Goal: Task Accomplishment & Management: Manage account settings

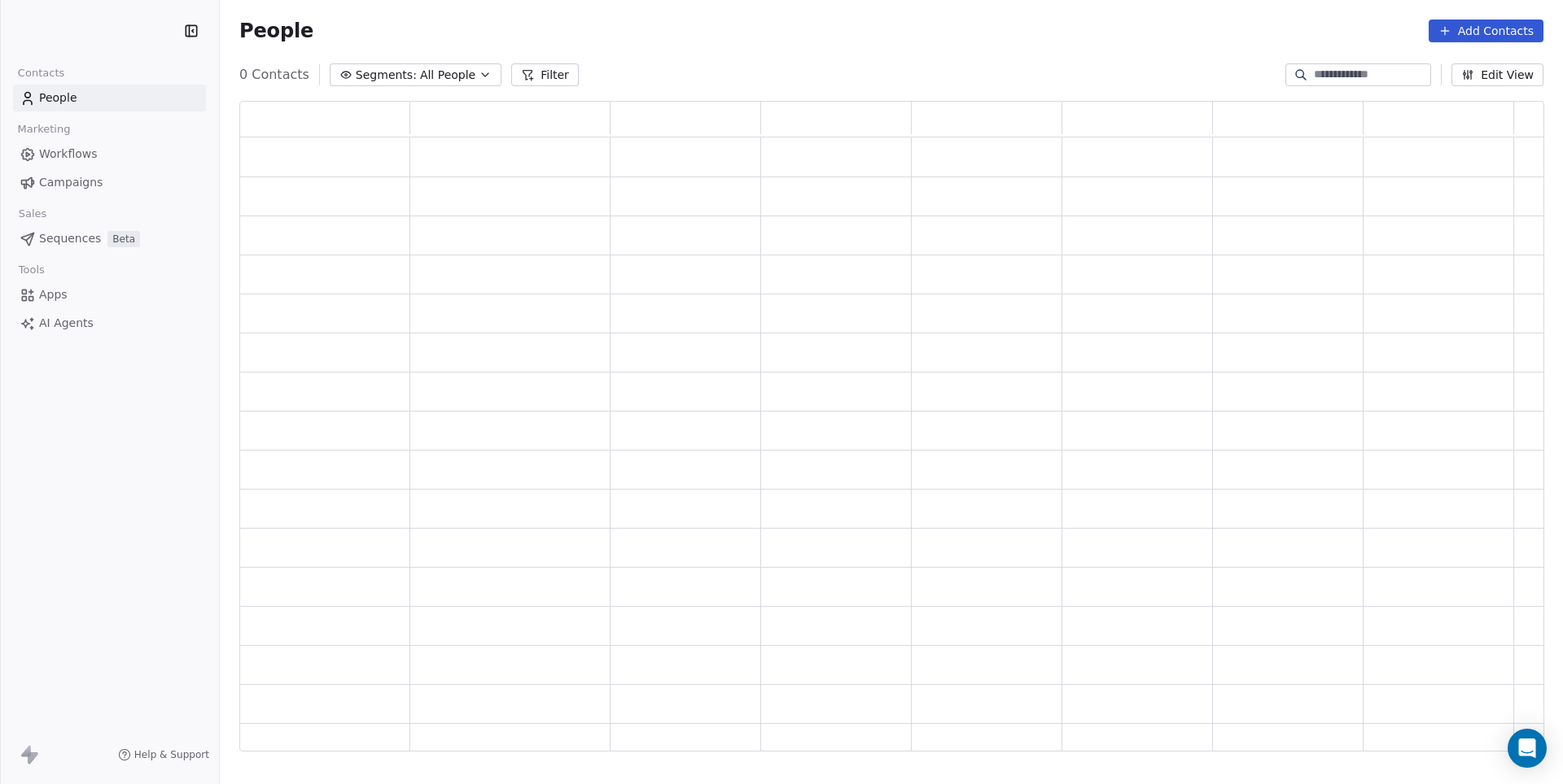
scroll to position [651, 1303]
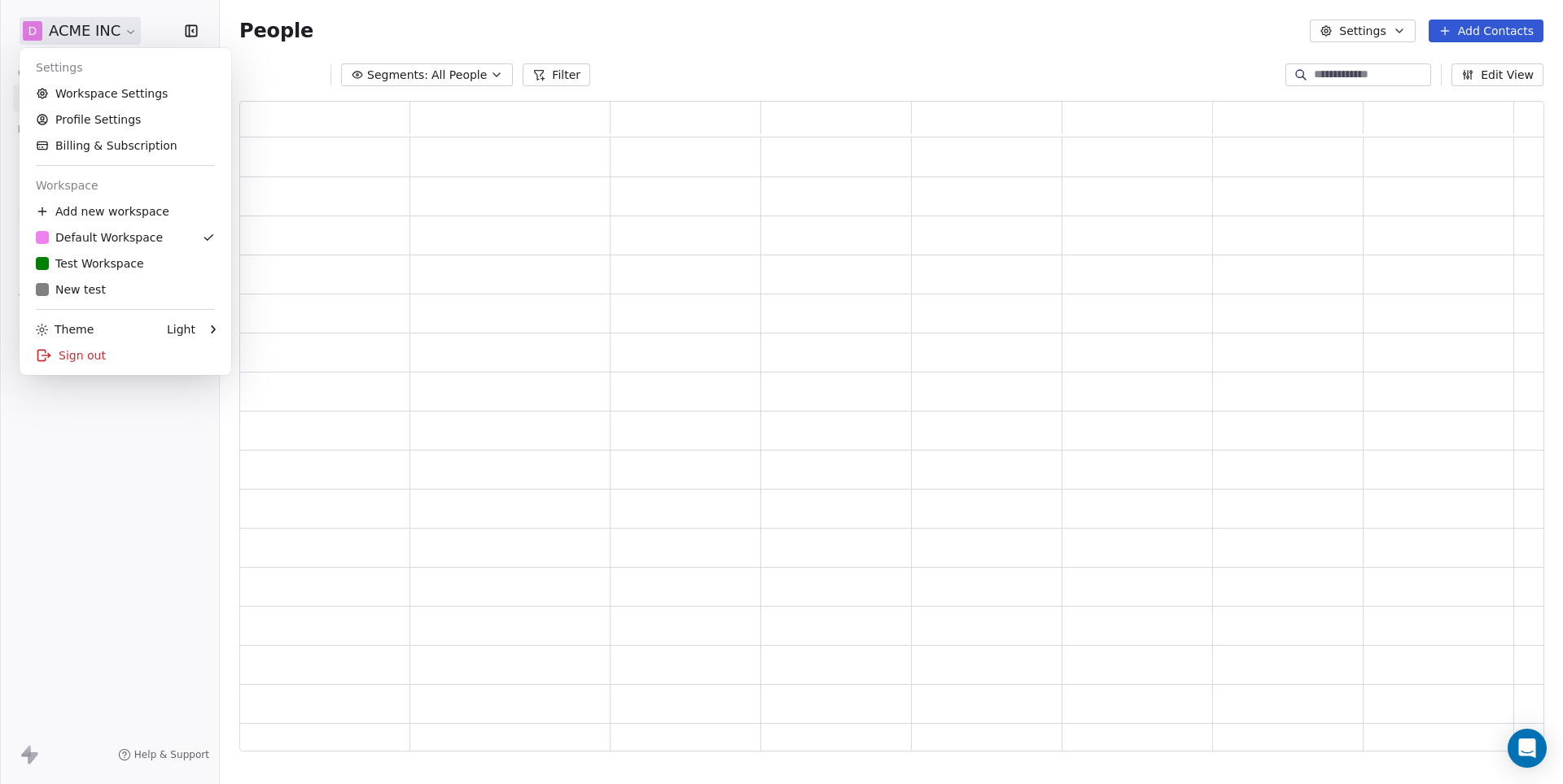
click at [99, 37] on html "D ACME INC Contacts People Marketing Workflows Campaigns Sales Pipelines Sequen…" at bounding box center [781, 392] width 1563 height 784
click at [112, 94] on link "Workspace Settings" at bounding box center [126, 93] width 199 height 26
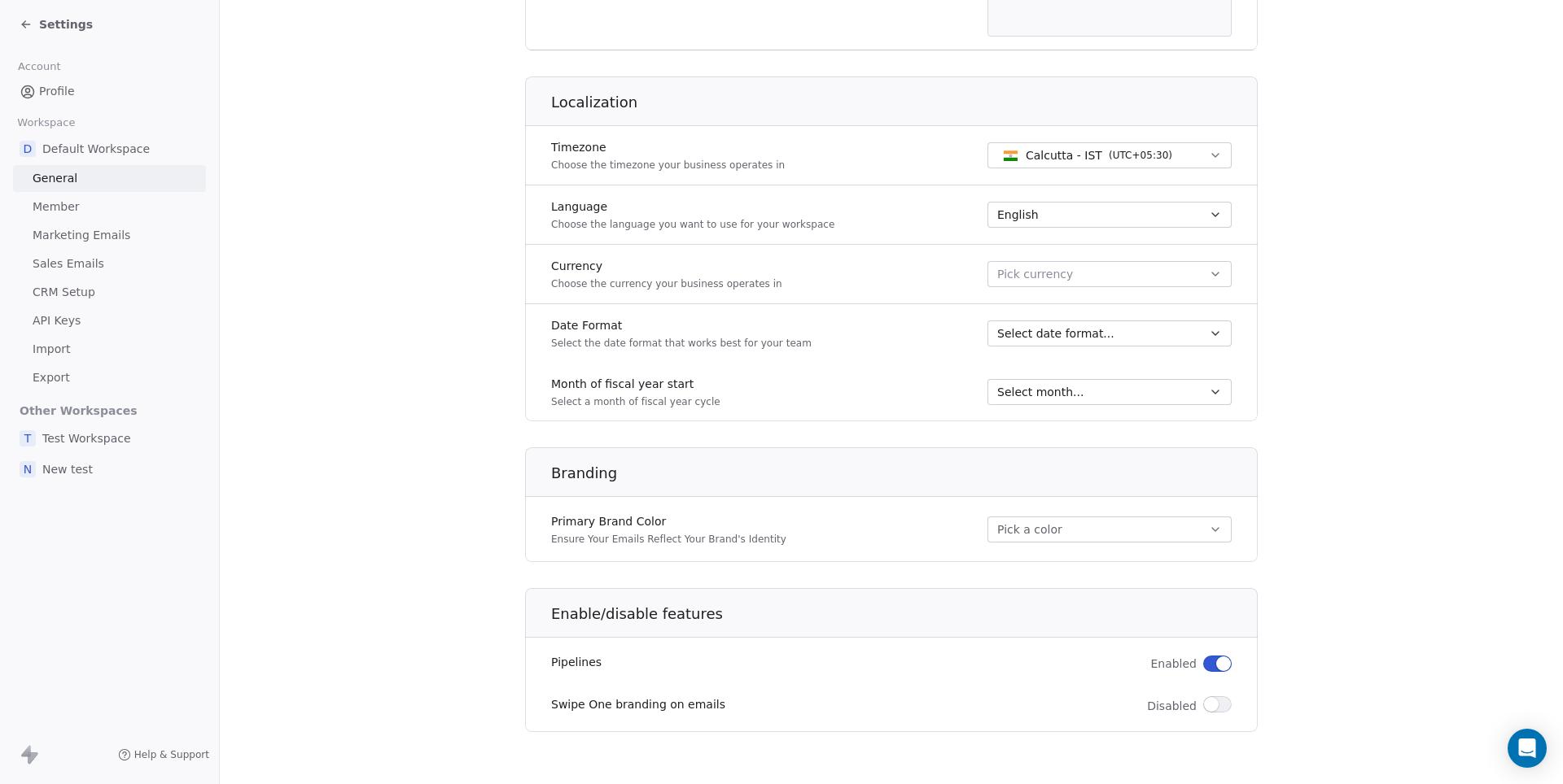
scroll to position [613, 0]
click at [1209, 704] on span "button" at bounding box center [1210, 704] width 14 height 14
click at [76, 36] on div "Settings" at bounding box center [110, 24] width 219 height 48
click at [55, 24] on span "Settings" at bounding box center [65, 24] width 54 height 16
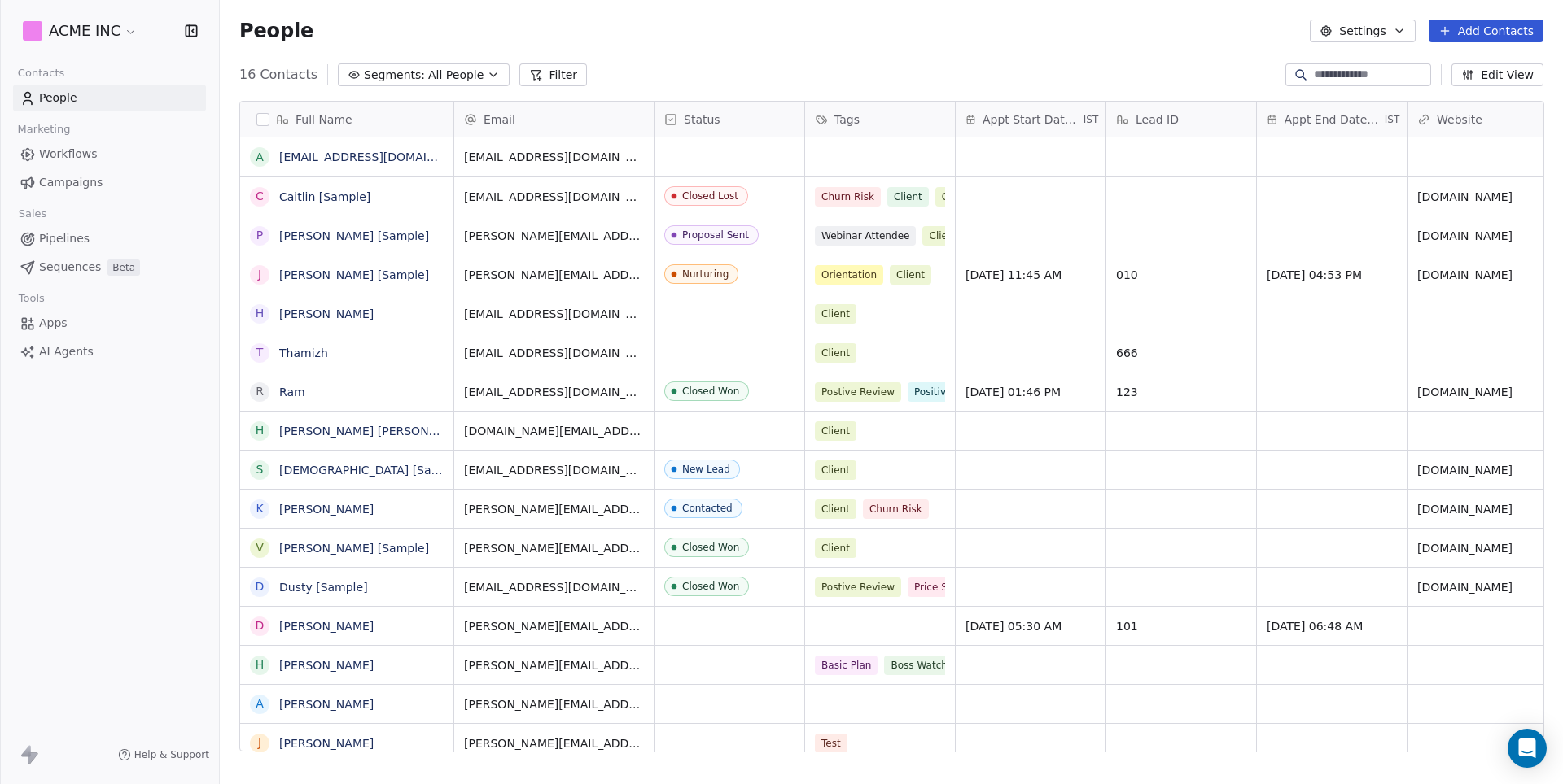
scroll to position [690, 1342]
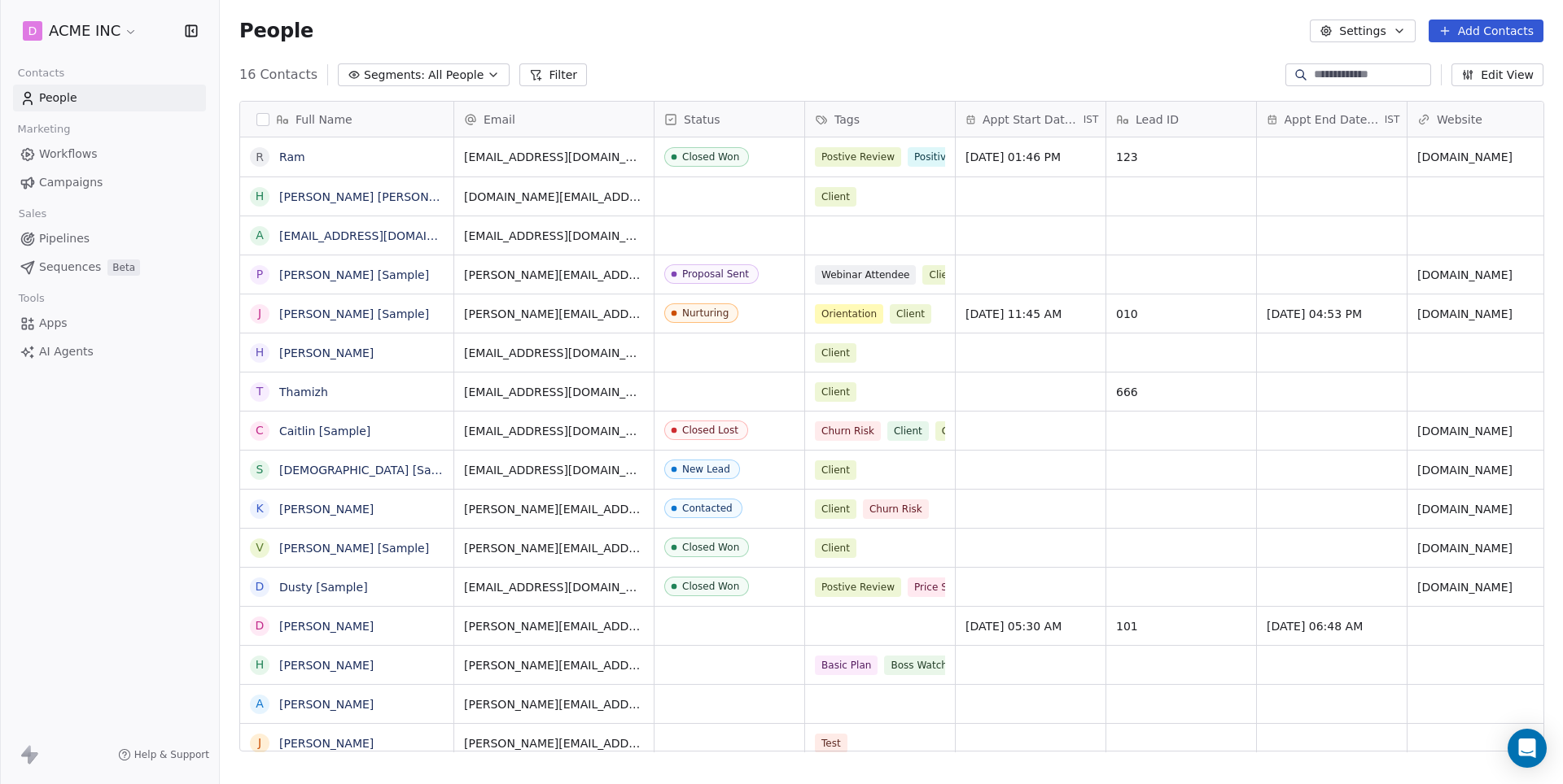
click at [66, 183] on span "Campaigns" at bounding box center [71, 183] width 64 height 17
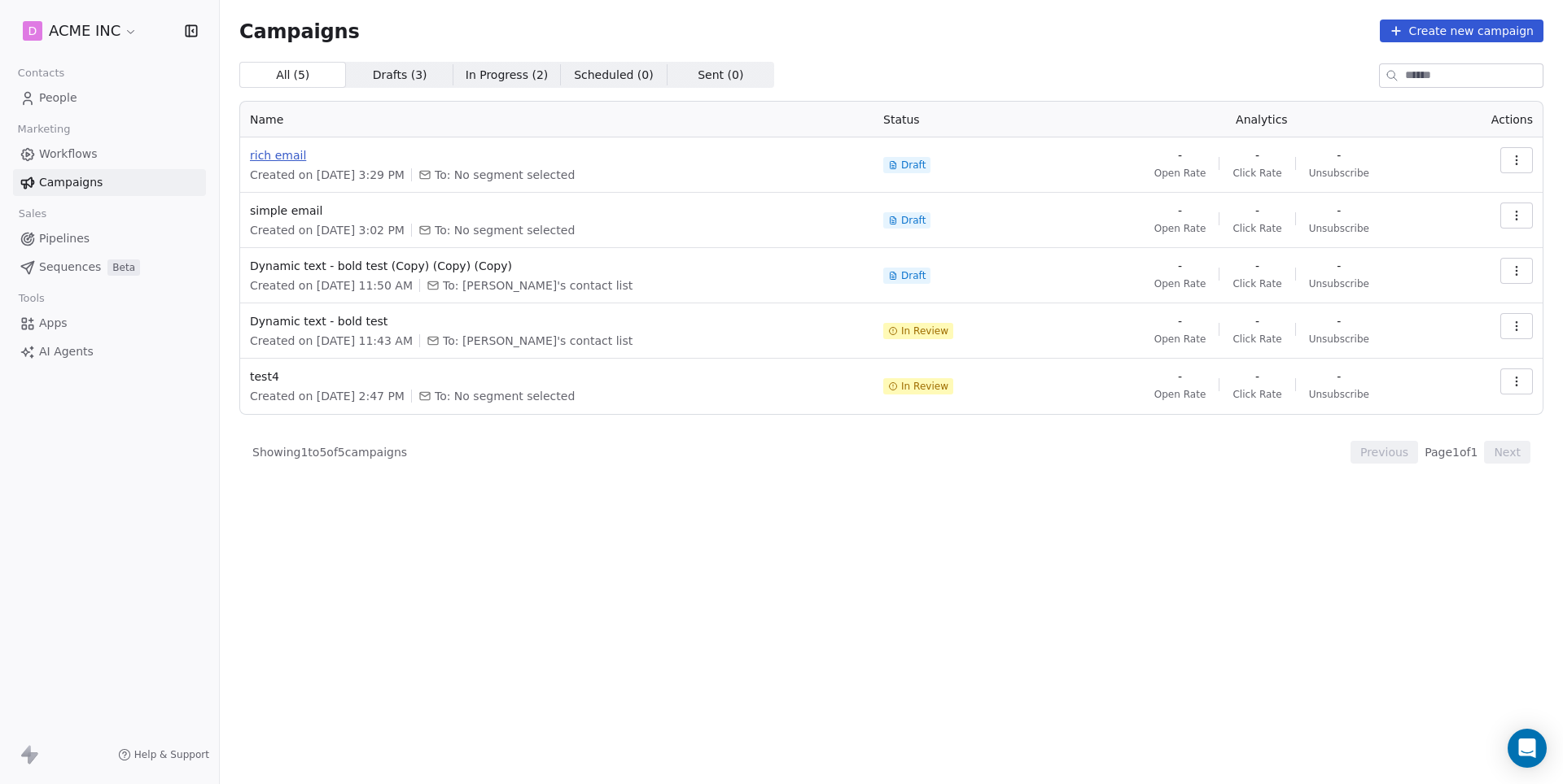
click at [274, 163] on span "rich email" at bounding box center [557, 155] width 614 height 16
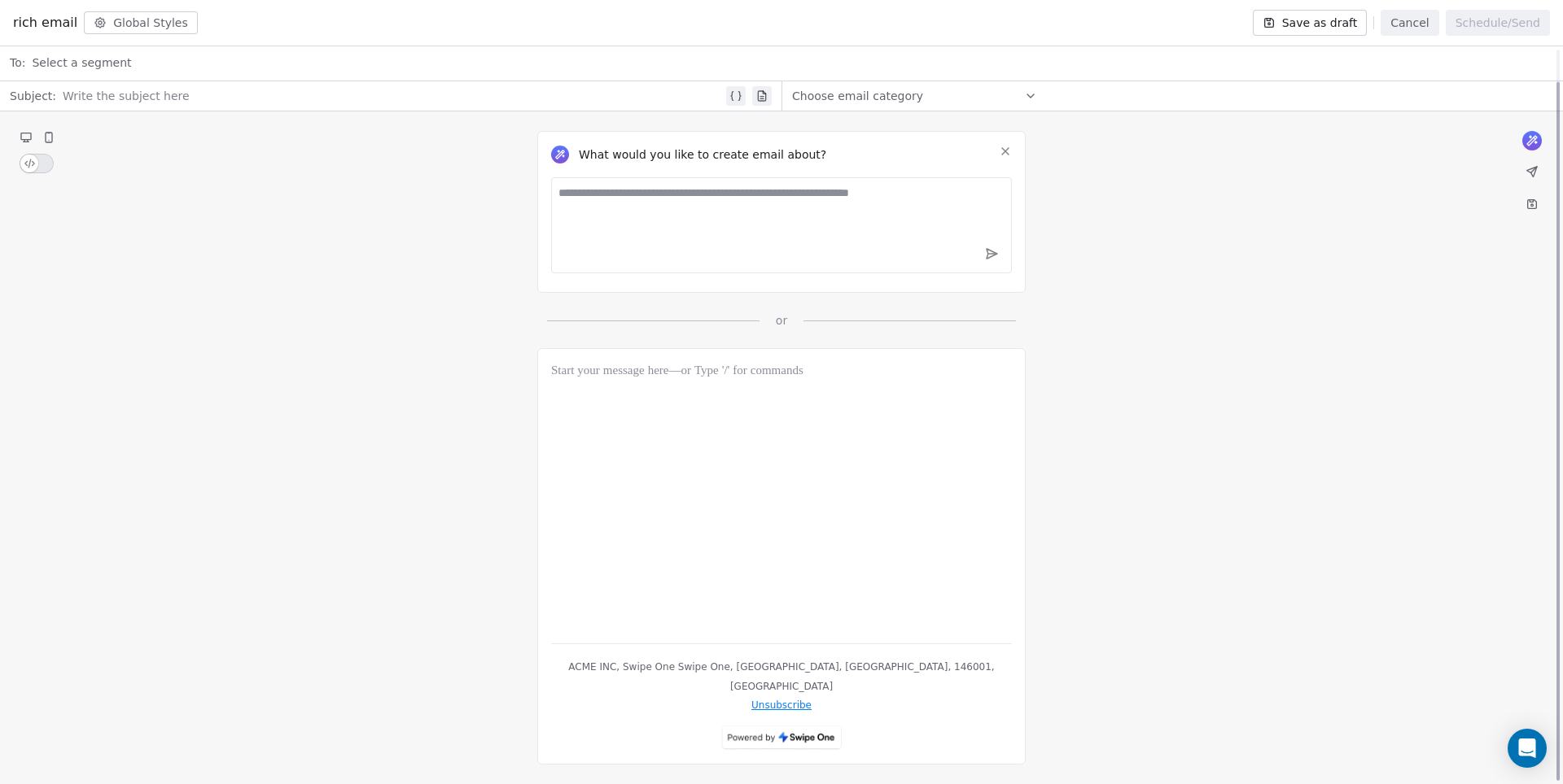
scroll to position [34, 0]
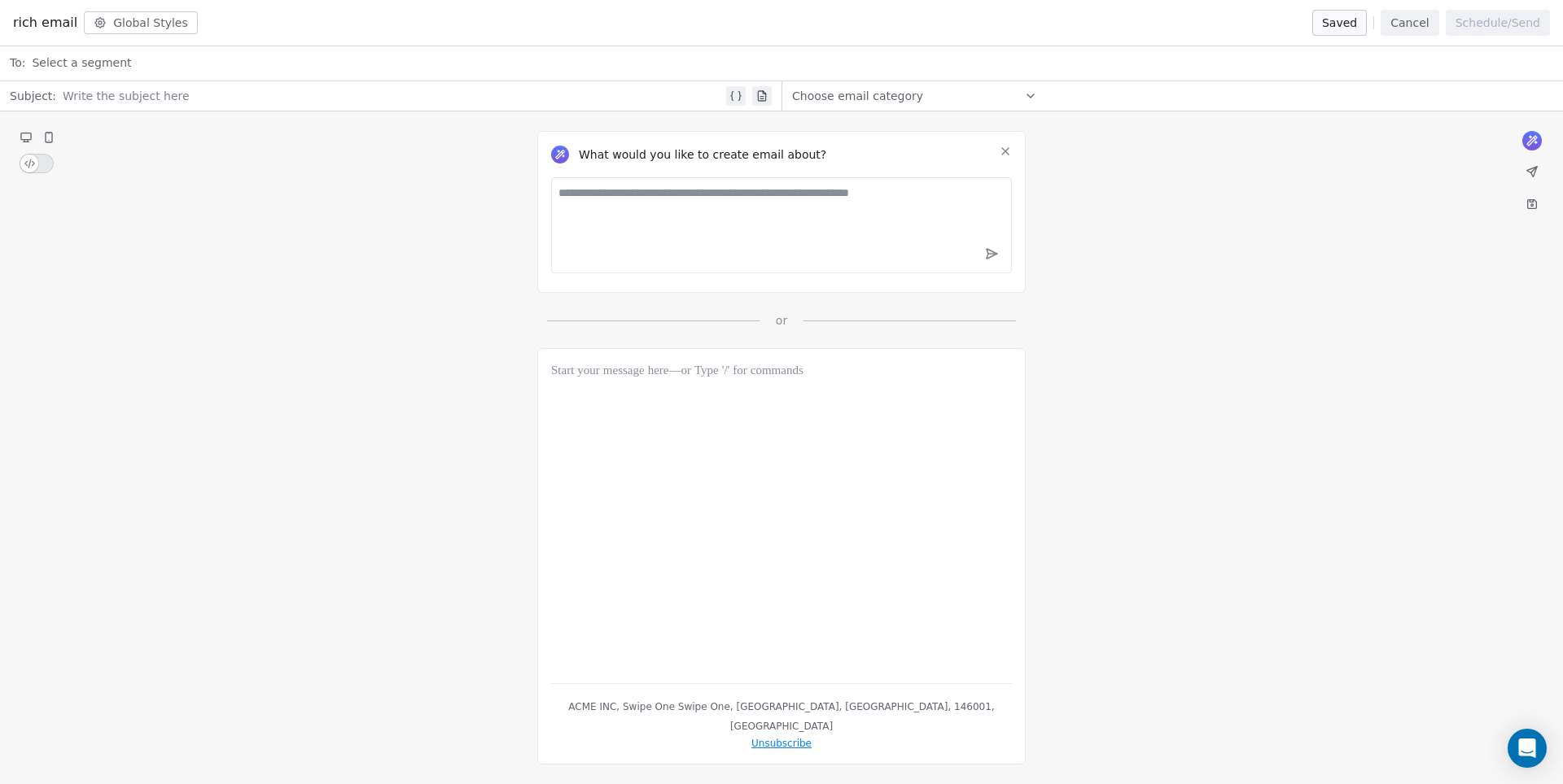
click at [1437, 20] on button "Cancel" at bounding box center [1409, 22] width 58 height 26
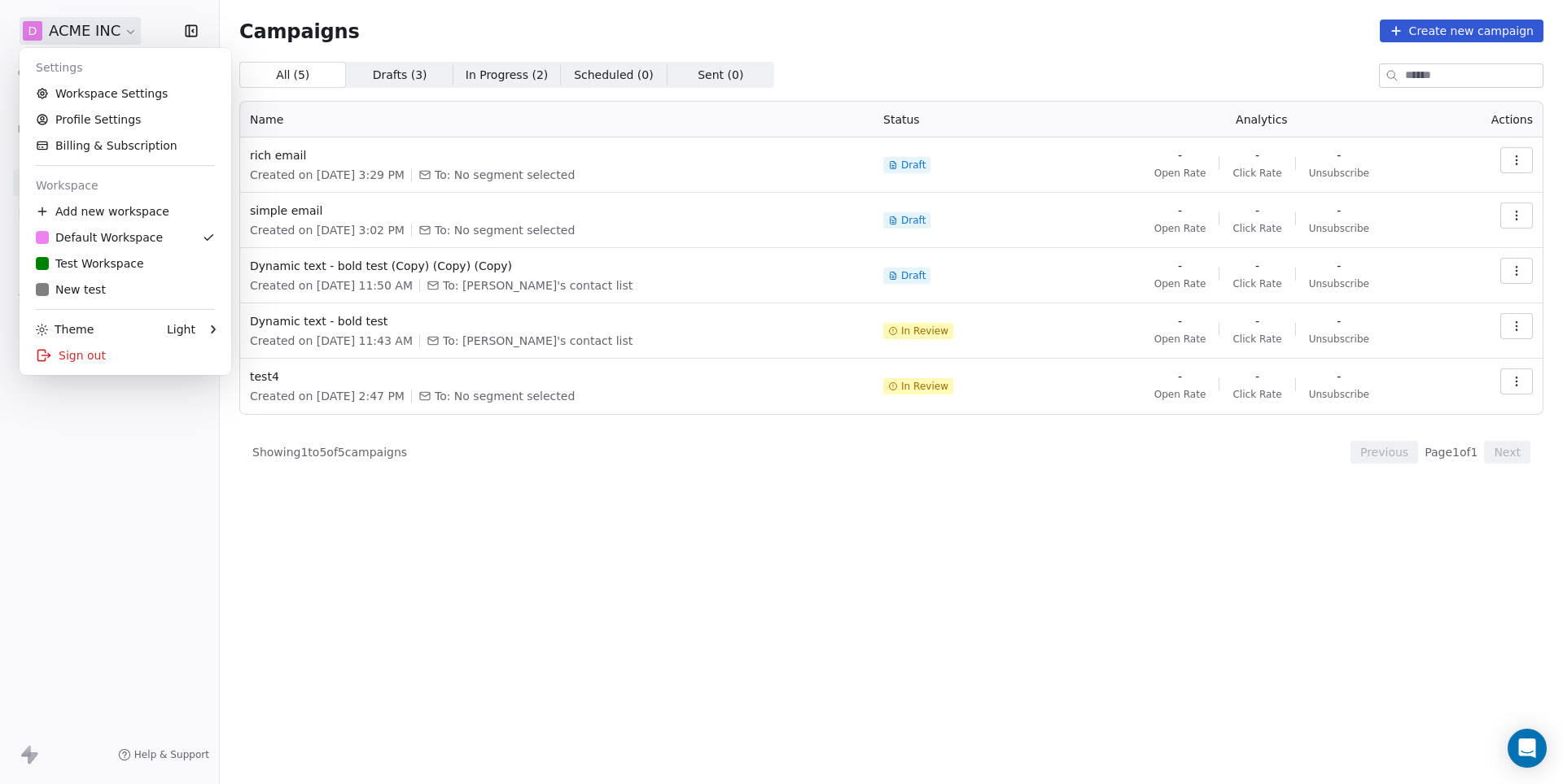
click at [118, 34] on html "D ACME INC Contacts People Marketing Workflows Campaigns Sales Pipelines Sequen…" at bounding box center [781, 392] width 1563 height 784
click at [109, 103] on link "Workspace Settings" at bounding box center [126, 93] width 199 height 26
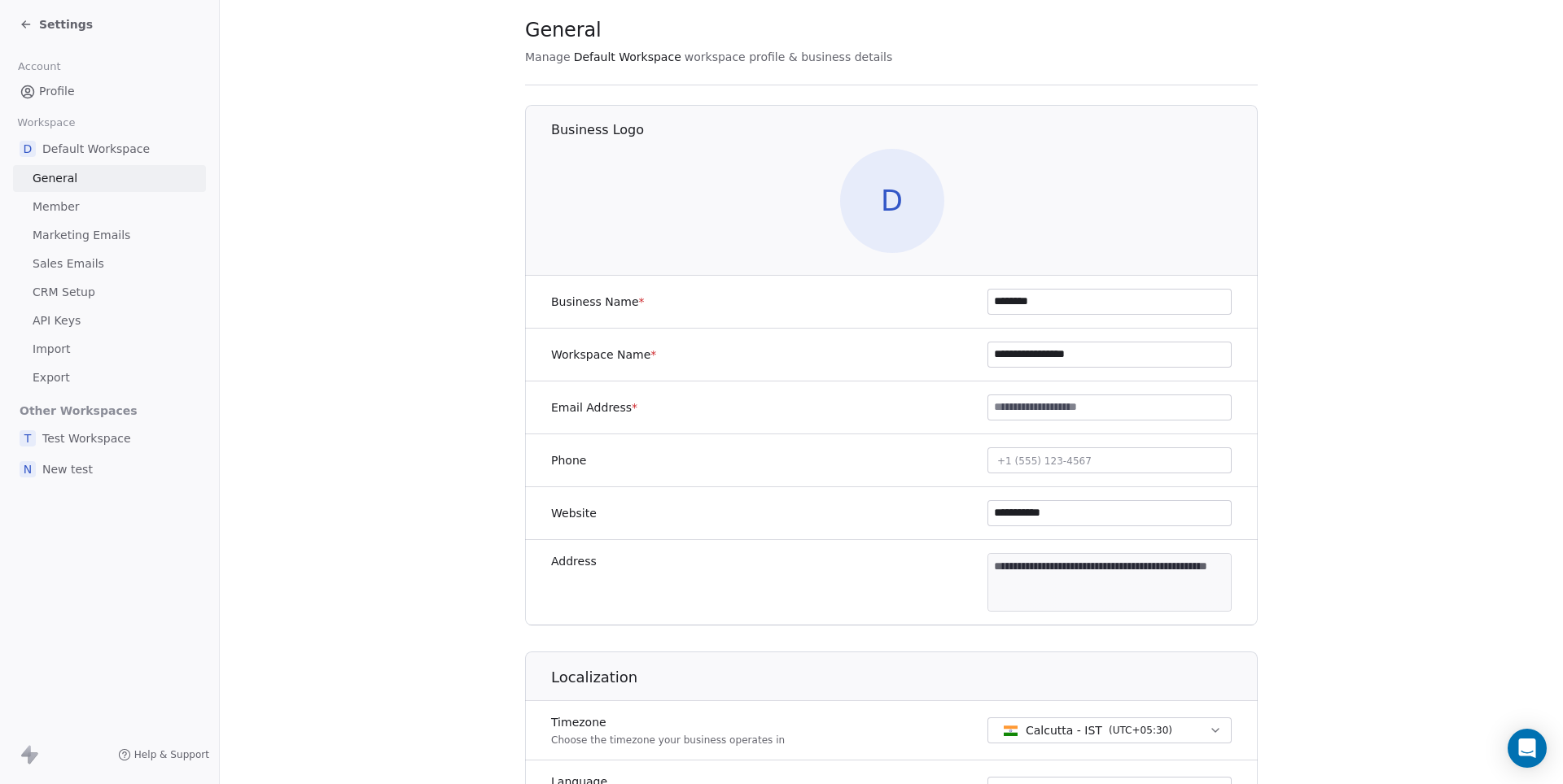
scroll to position [37, 0]
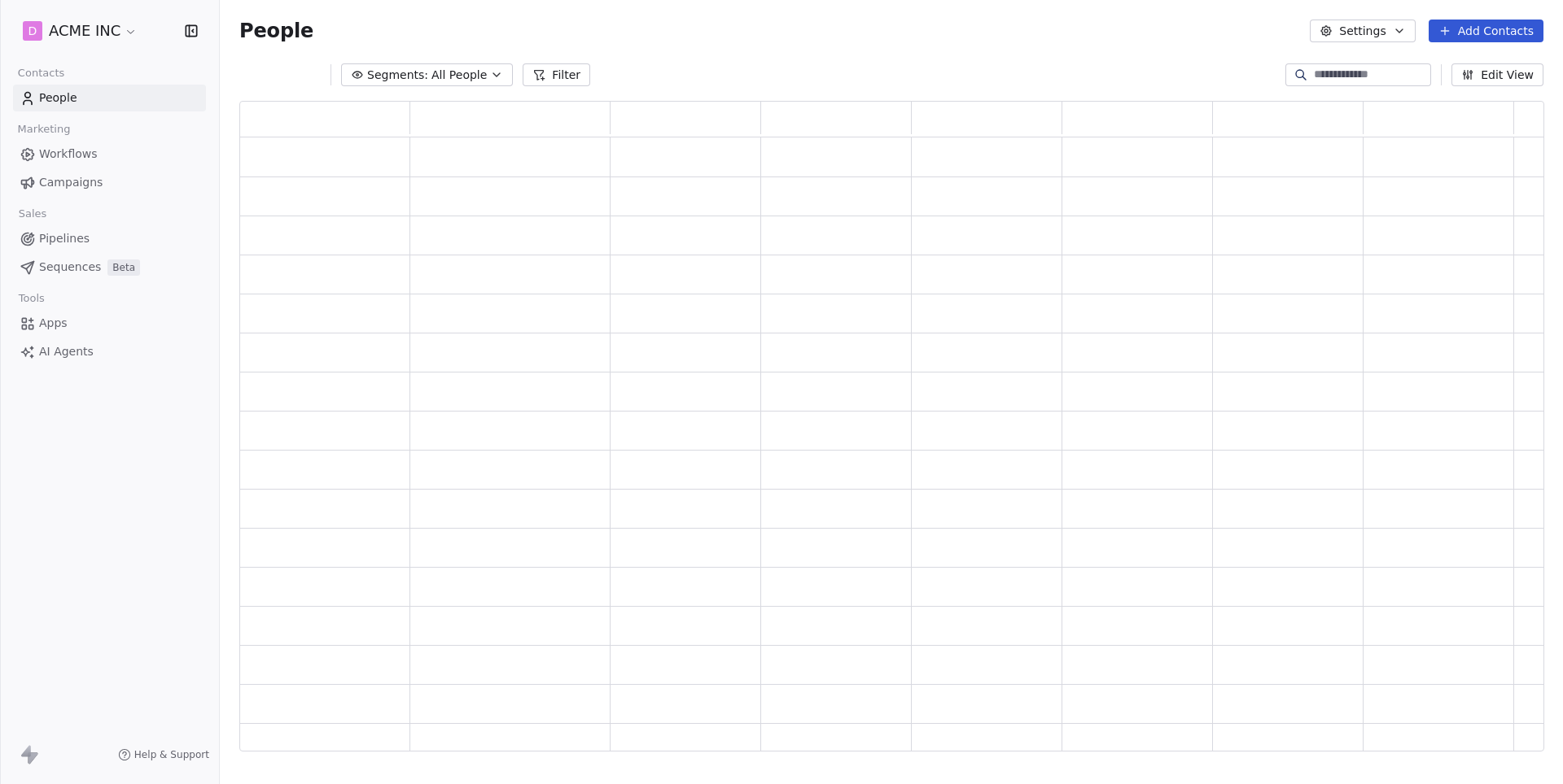
scroll to position [651, 1303]
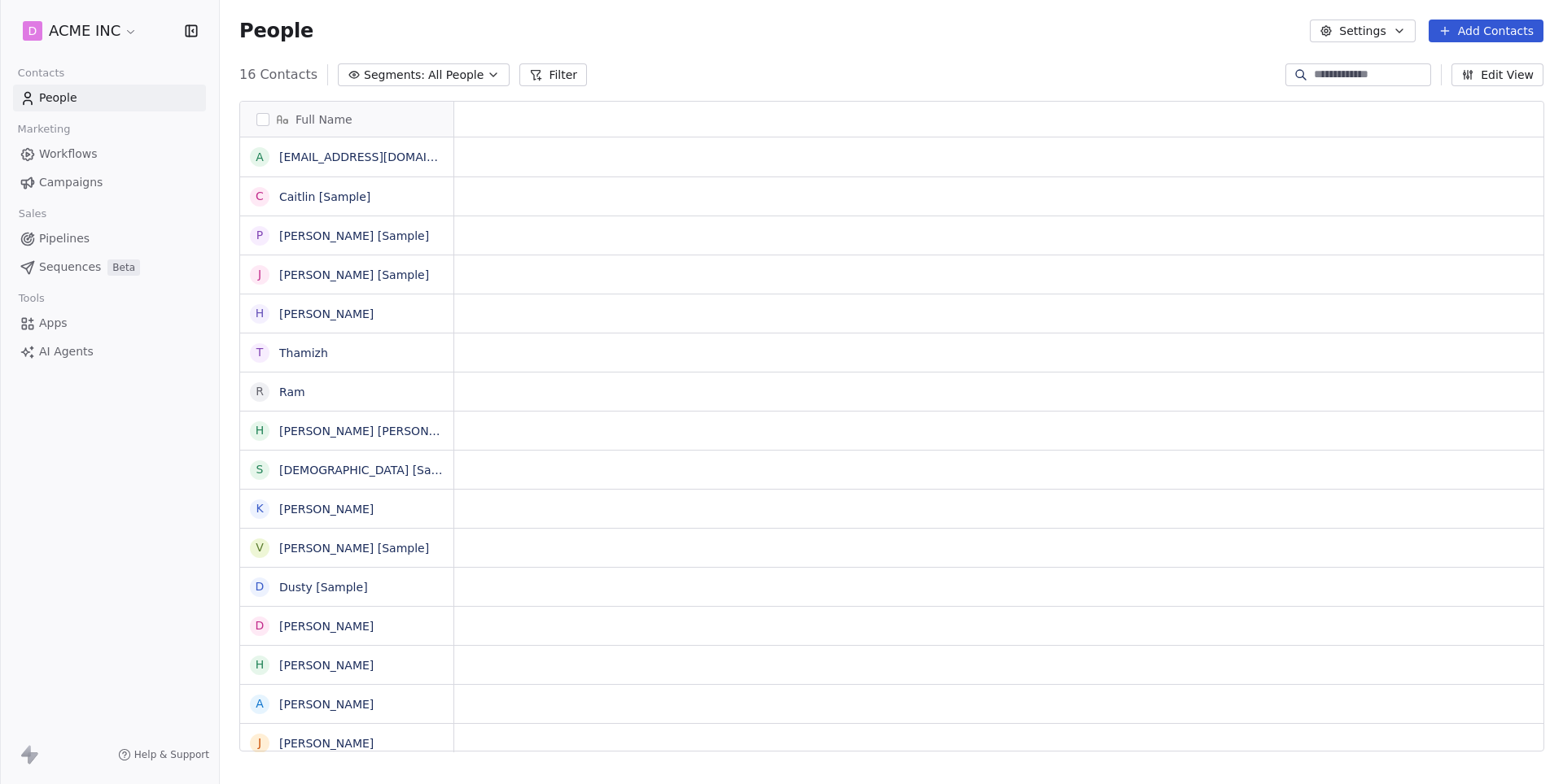
click at [94, 34] on html "D ACME INC Contacts People Marketing Workflows Campaigns Sales Pipelines Sequen…" at bounding box center [781, 392] width 1563 height 784
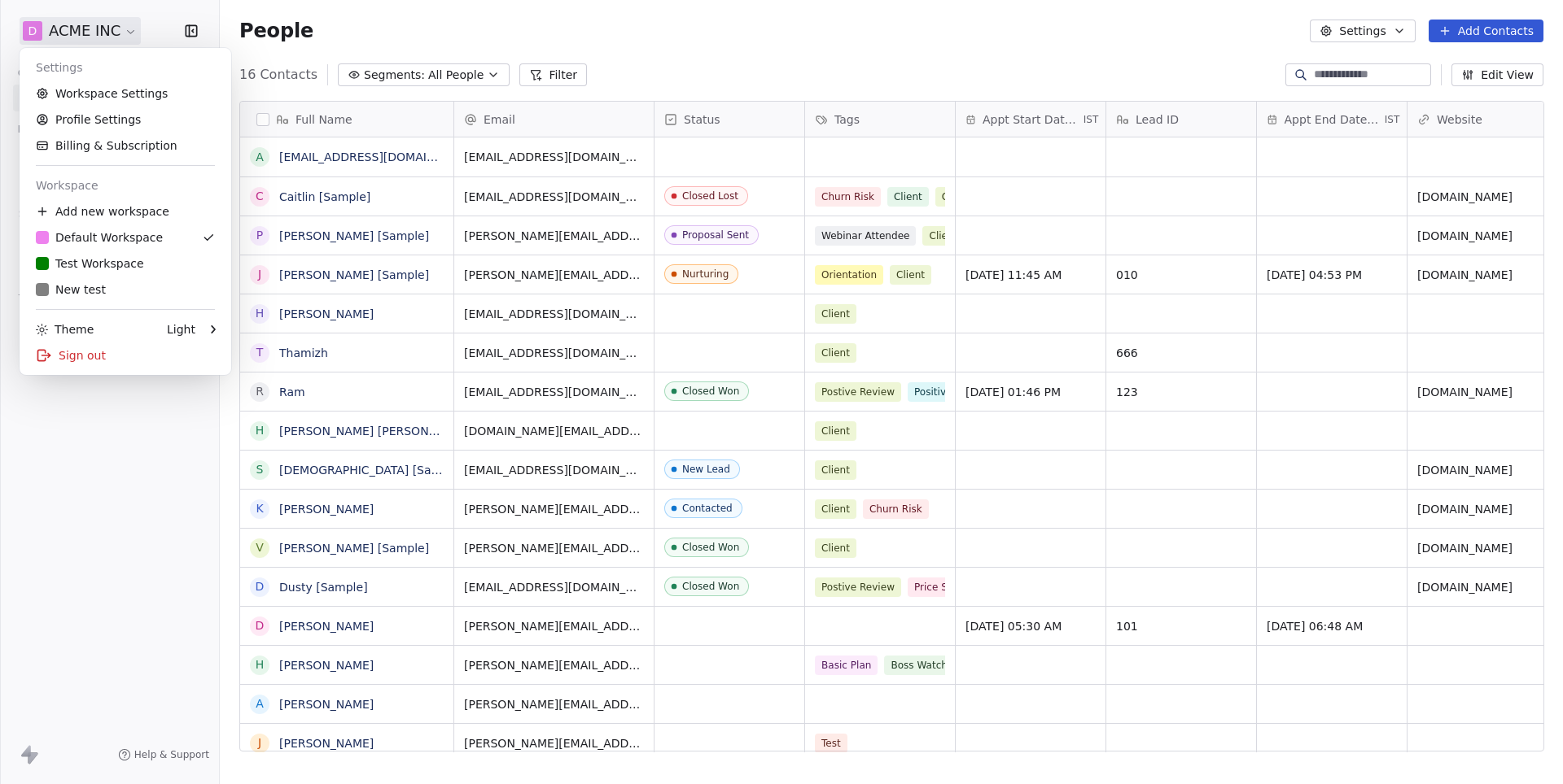
scroll to position [690, 1342]
click at [98, 91] on link "Workspace Settings" at bounding box center [126, 93] width 199 height 26
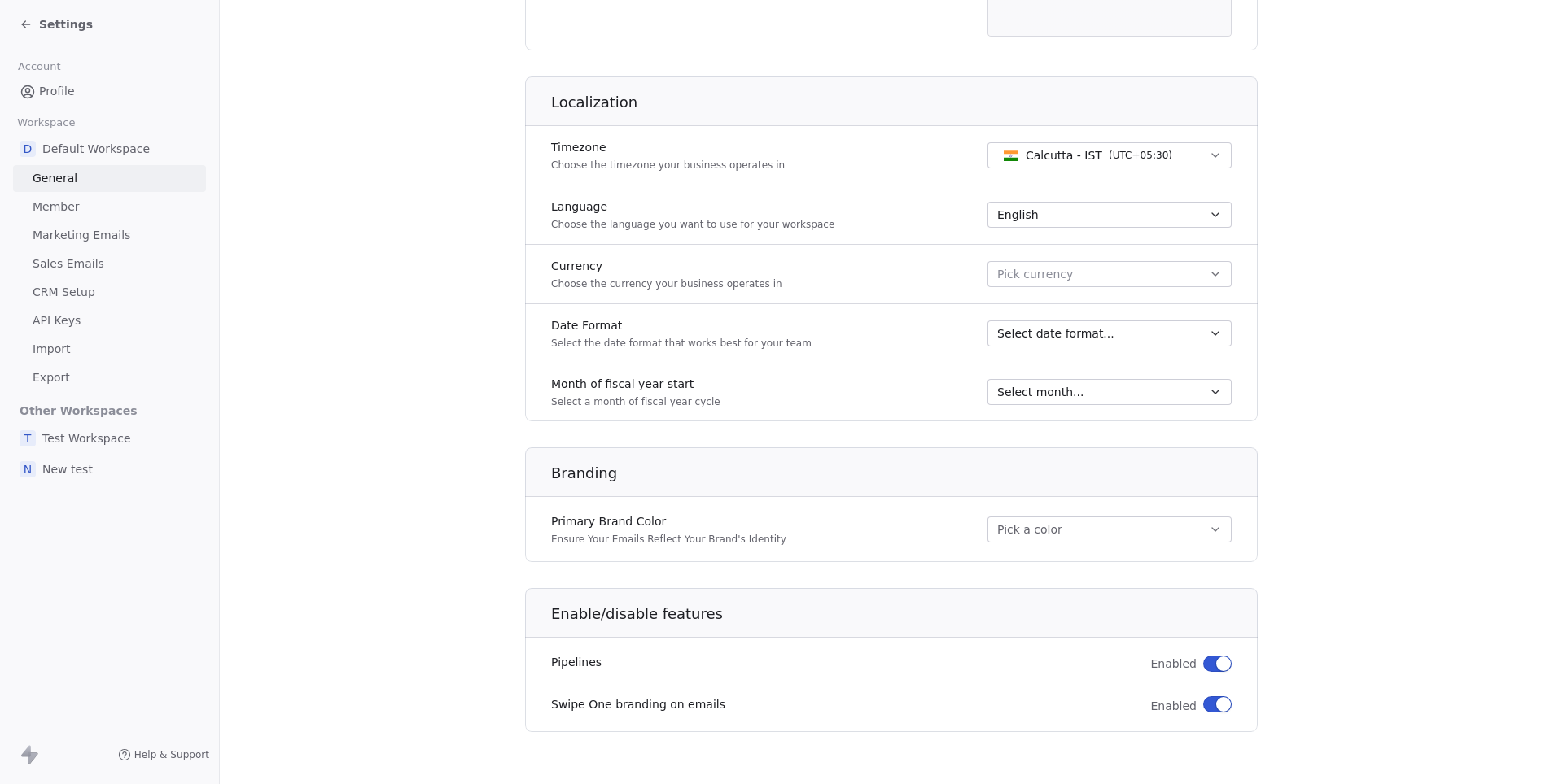
scroll to position [613, 0]
click at [1213, 698] on button "button" at bounding box center [1217, 704] width 29 height 16
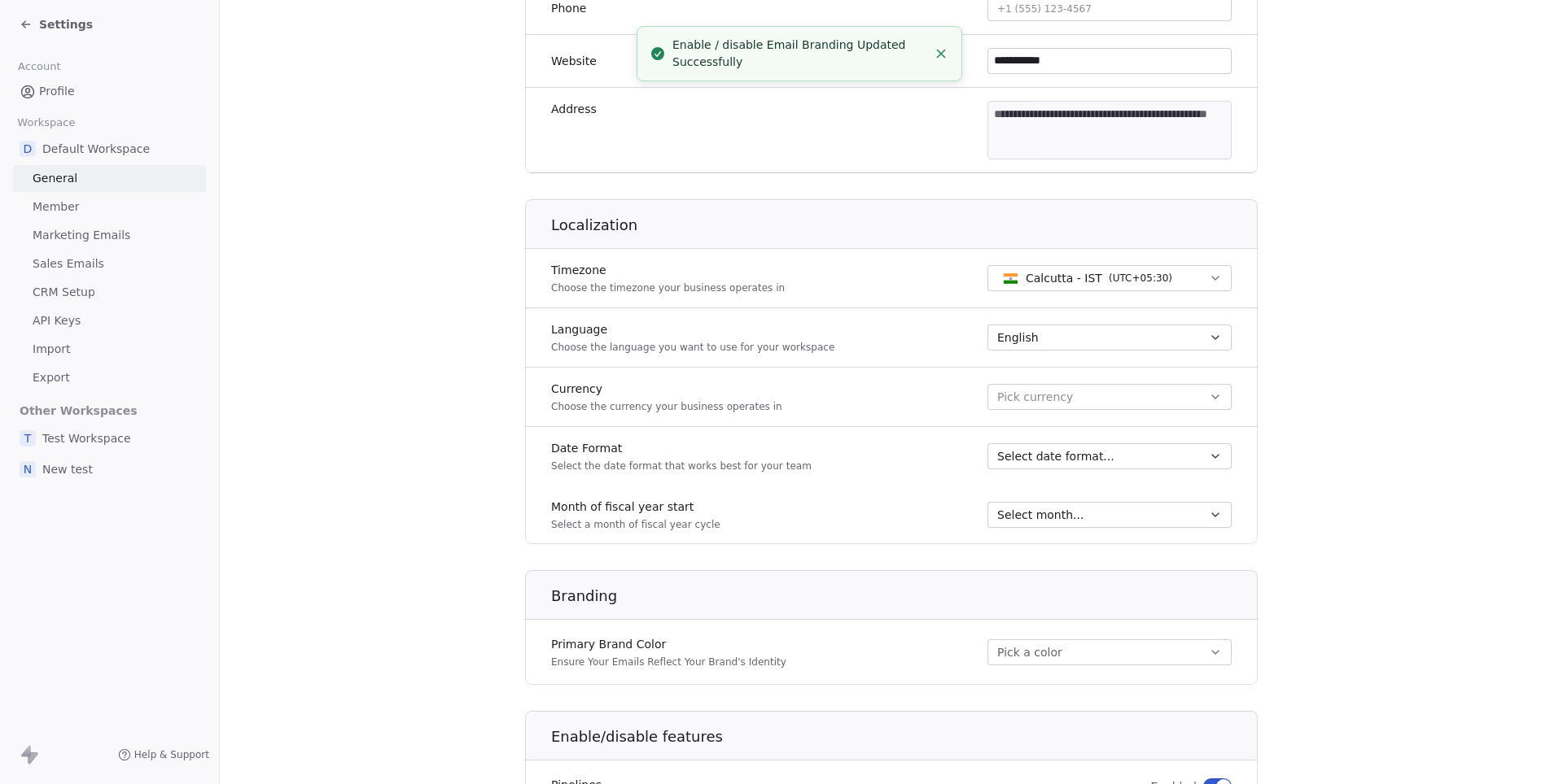
scroll to position [437, 0]
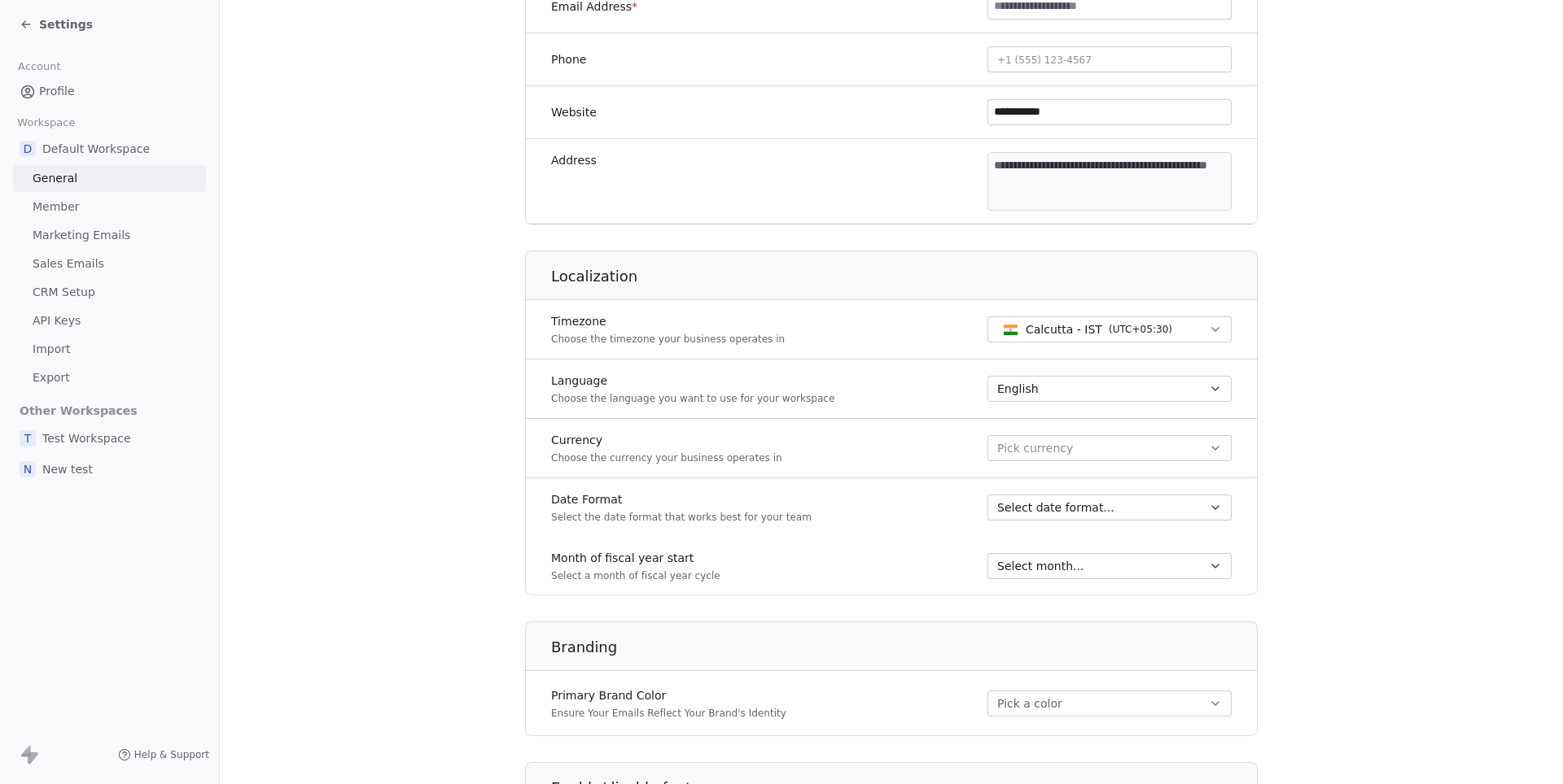
click at [59, 89] on span "Profile" at bounding box center [57, 92] width 36 height 17
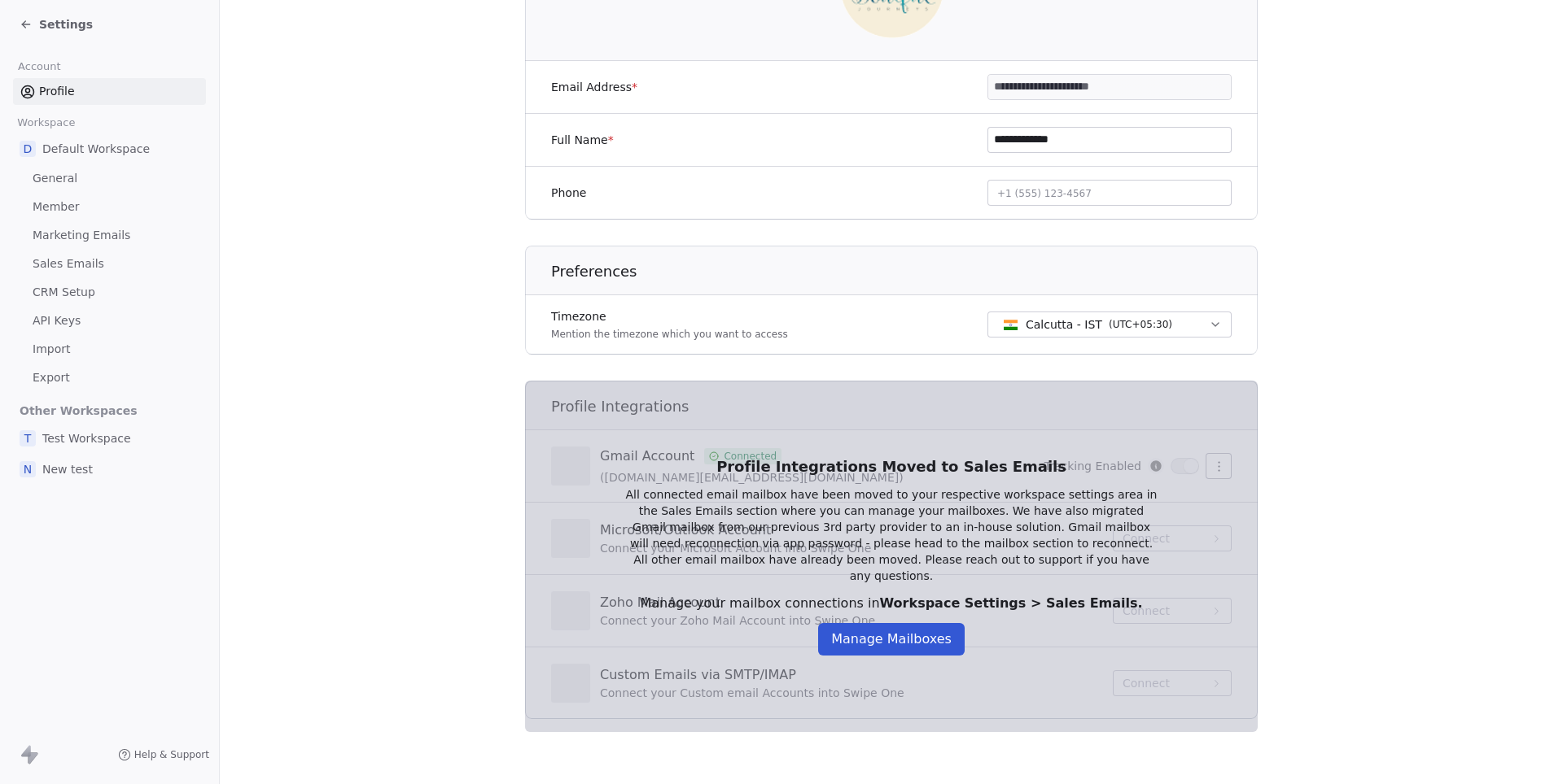
scroll to position [254, 0]
click at [902, 635] on button "Manage Mailboxes" at bounding box center [891, 640] width 146 height 32
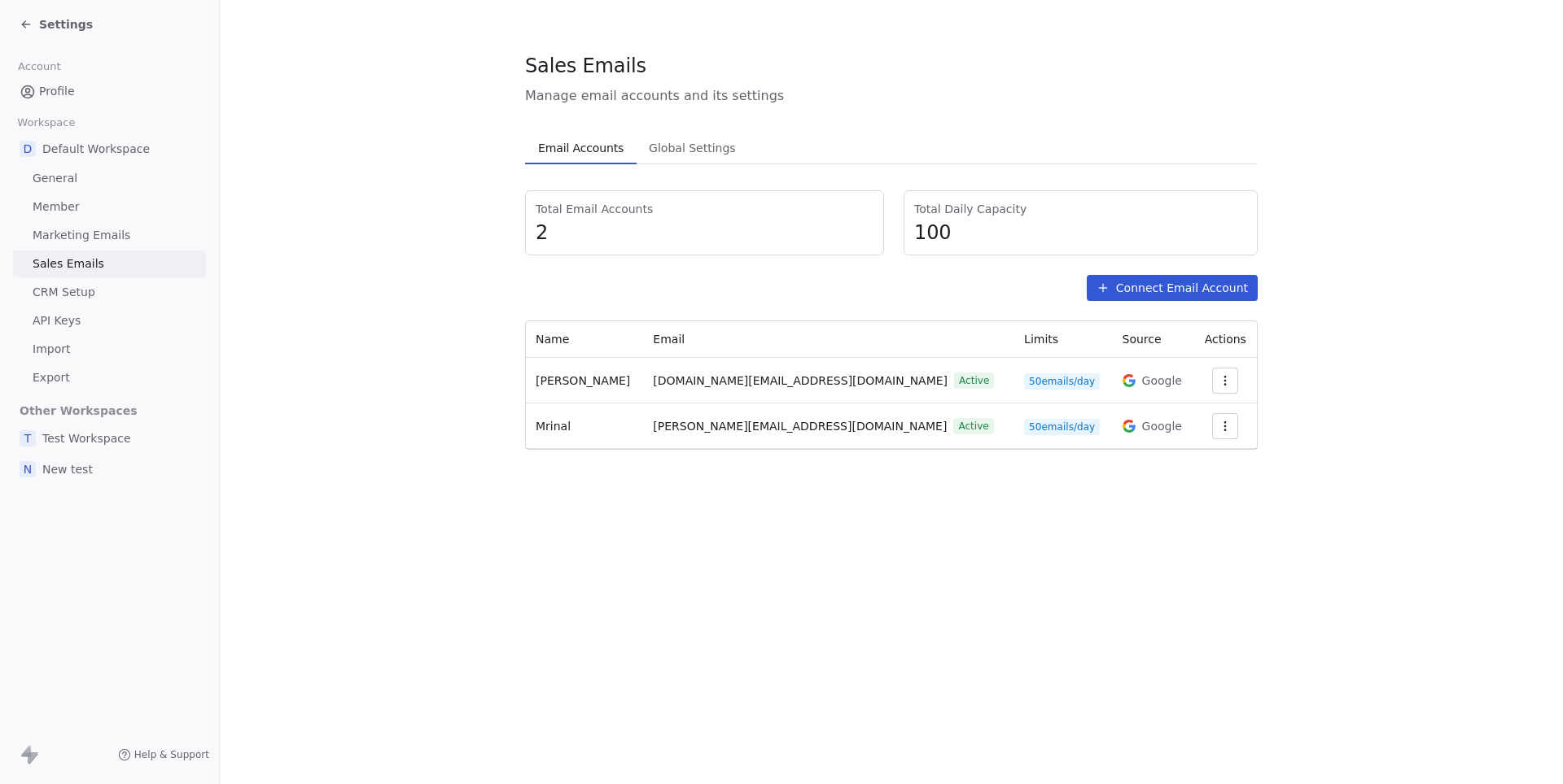
click at [59, 24] on span "Settings" at bounding box center [65, 24] width 54 height 16
